Goal: Task Accomplishment & Management: Manage account settings

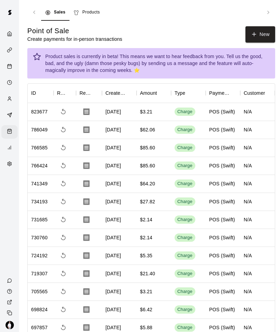
click at [12, 68] on div "Calendar" at bounding box center [11, 67] width 9 height 7
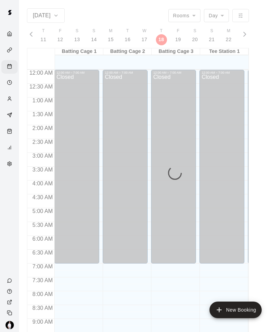
scroll to position [345, 0]
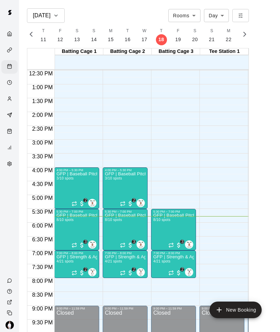
click at [167, 257] on p "GFP | Strength & Agility" at bounding box center [173, 257] width 41 height 0
click at [162, 279] on img "edit" at bounding box center [161, 281] width 8 height 8
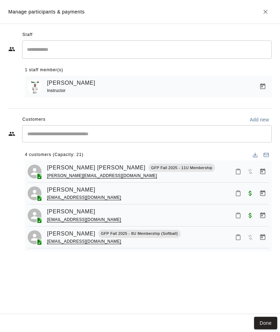
click at [198, 50] on input "Search staff" at bounding box center [147, 50] width 244 height 12
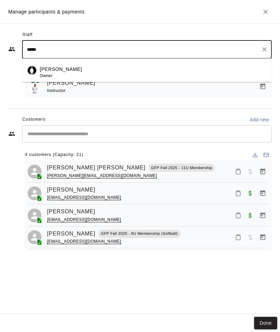
click at [82, 67] on div "[PERSON_NAME] Owner" at bounding box center [153, 72] width 227 height 13
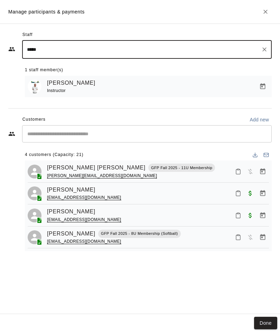
type input "*****"
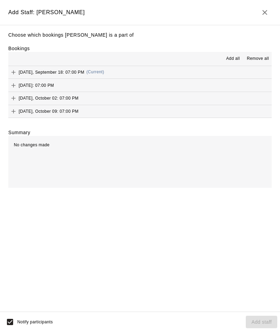
click at [15, 71] on icon "Add" at bounding box center [13, 72] width 7 height 7
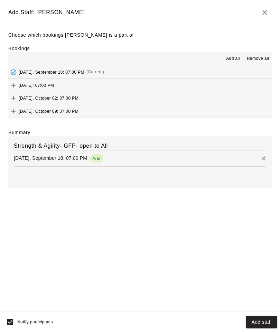
click at [259, 323] on button "Add staff" at bounding box center [261, 322] width 31 height 13
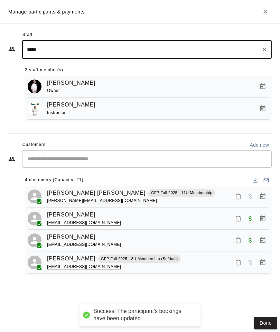
click at [265, 107] on icon "Manage bookings & payment" at bounding box center [262, 108] width 5 height 6
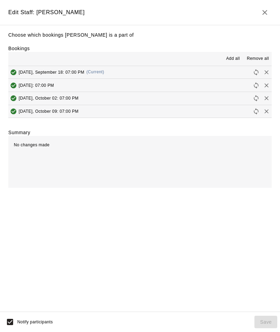
click at [266, 72] on icon "Remove" at bounding box center [267, 72] width 4 height 4
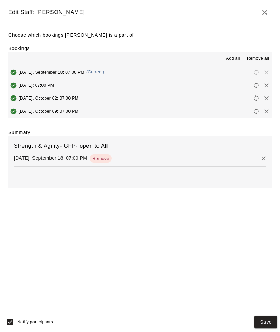
click at [265, 319] on button "Save" at bounding box center [266, 322] width 23 height 13
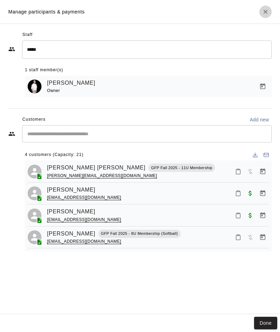
click at [265, 10] on icon "Close" at bounding box center [265, 11] width 7 height 7
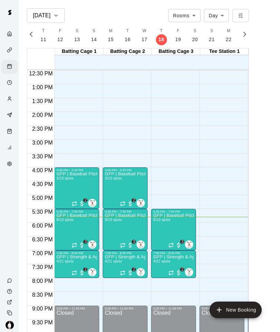
click at [129, 182] on div "GFP | Baseball Pitchers & Catchers (9U) 3/10 spots" at bounding box center [125, 338] width 41 height 332
click at [111, 194] on img "edit" at bounding box center [112, 196] width 8 height 8
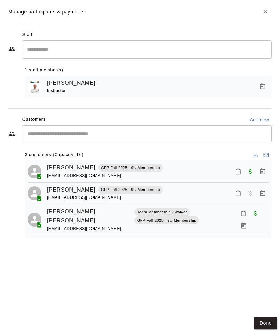
click at [251, 51] on input "Search staff" at bounding box center [147, 50] width 244 height 12
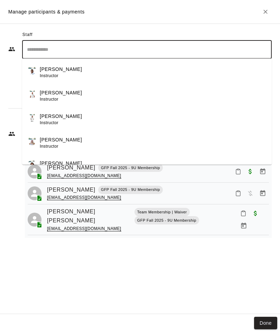
click at [74, 123] on div "[PERSON_NAME] Instructor" at bounding box center [153, 119] width 227 height 13
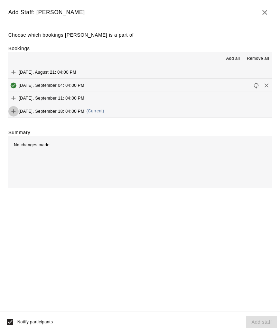
click at [15, 110] on icon "Add" at bounding box center [13, 111] width 7 height 7
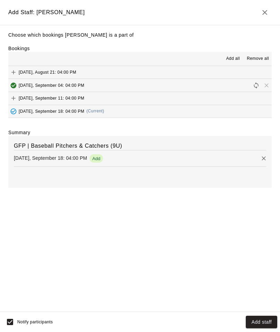
click at [261, 322] on button "Add staff" at bounding box center [261, 322] width 31 height 13
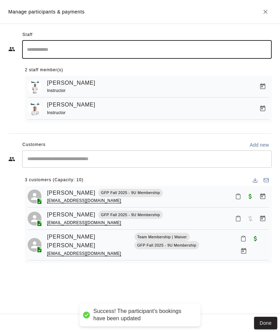
click at [261, 110] on icon "Manage bookings & payment" at bounding box center [262, 108] width 7 height 7
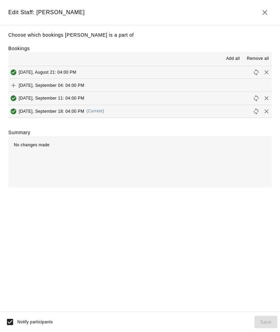
click at [267, 108] on icon "Remove" at bounding box center [266, 111] width 7 height 7
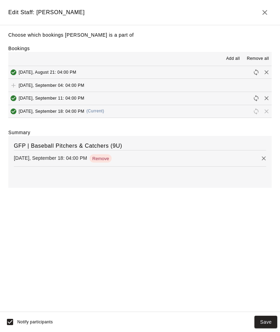
click at [268, 320] on button "Save" at bounding box center [266, 322] width 23 height 13
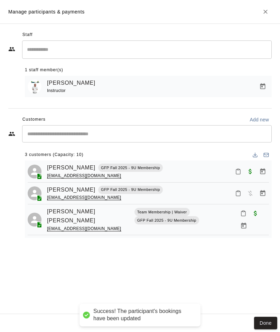
click at [268, 324] on button "Done" at bounding box center [265, 323] width 23 height 13
